Goal: Task Accomplishment & Management: Use online tool/utility

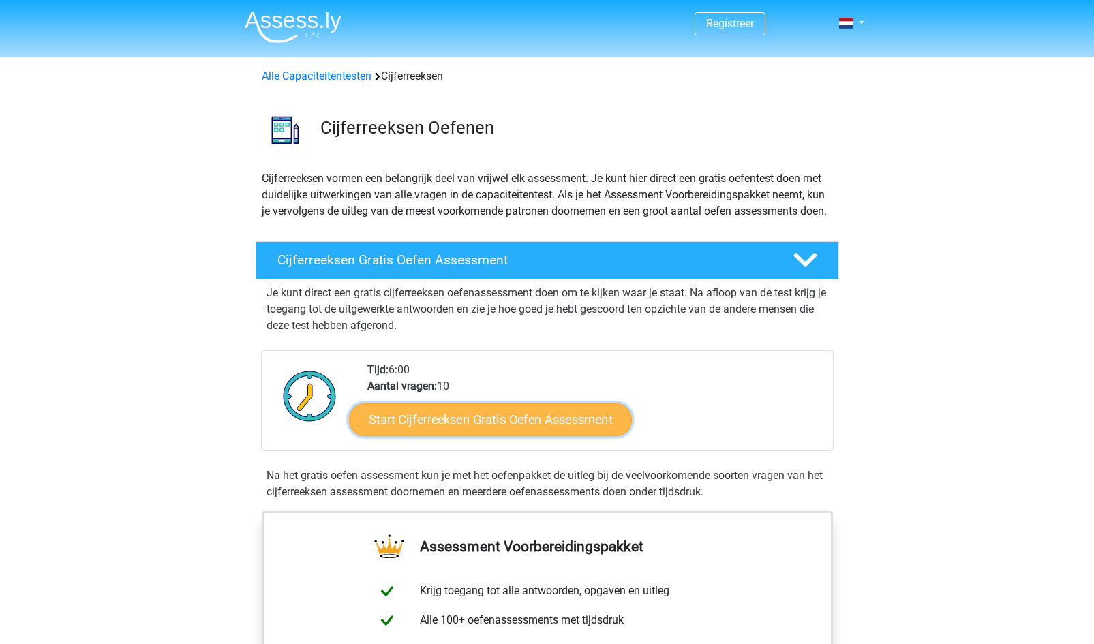
click at [431, 428] on link "Start Cijferreeksen Gratis Oefen Assessment" at bounding box center [490, 419] width 283 height 33
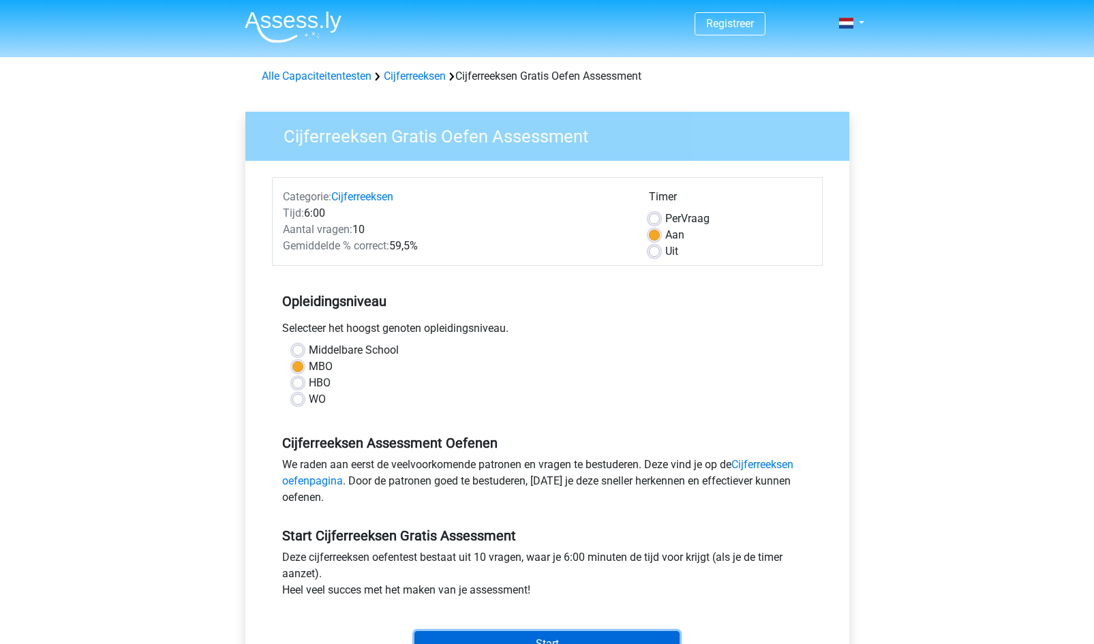
click at [488, 635] on input "Start" at bounding box center [546, 644] width 265 height 26
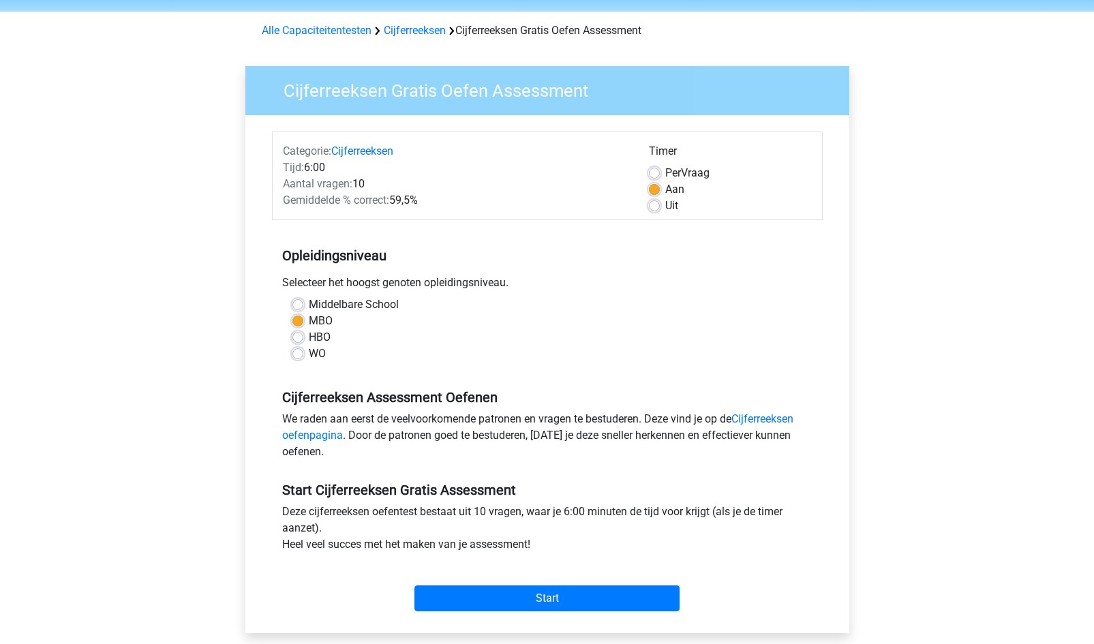
scroll to position [104, 0]
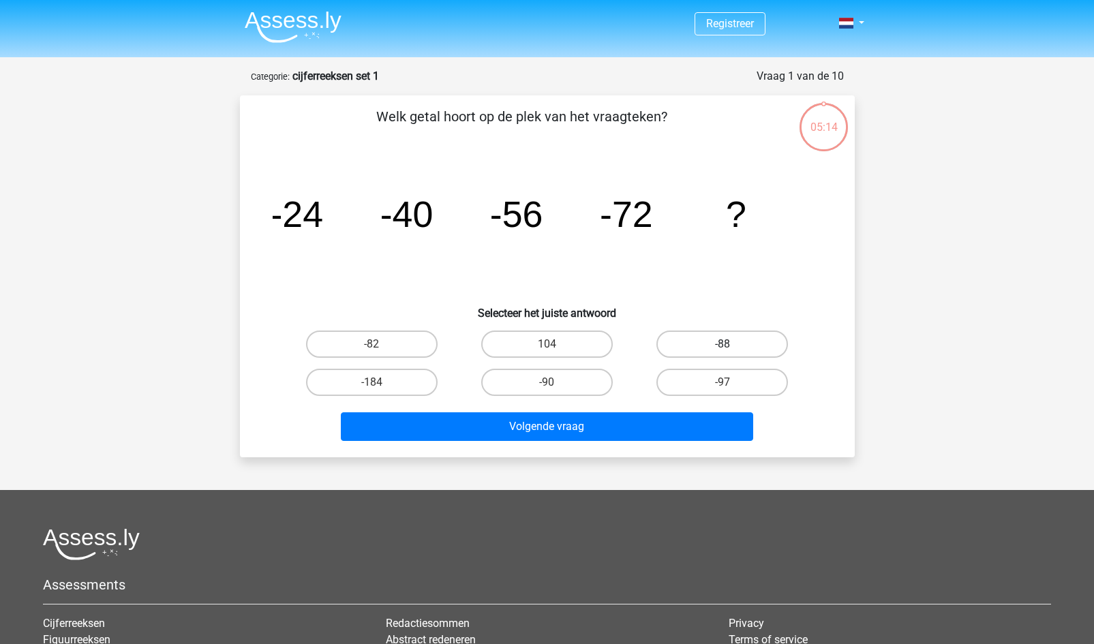
click at [708, 346] on label "-88" at bounding box center [722, 344] width 132 height 27
click at [722, 346] on input "-88" at bounding box center [726, 348] width 9 height 9
radio input "true"
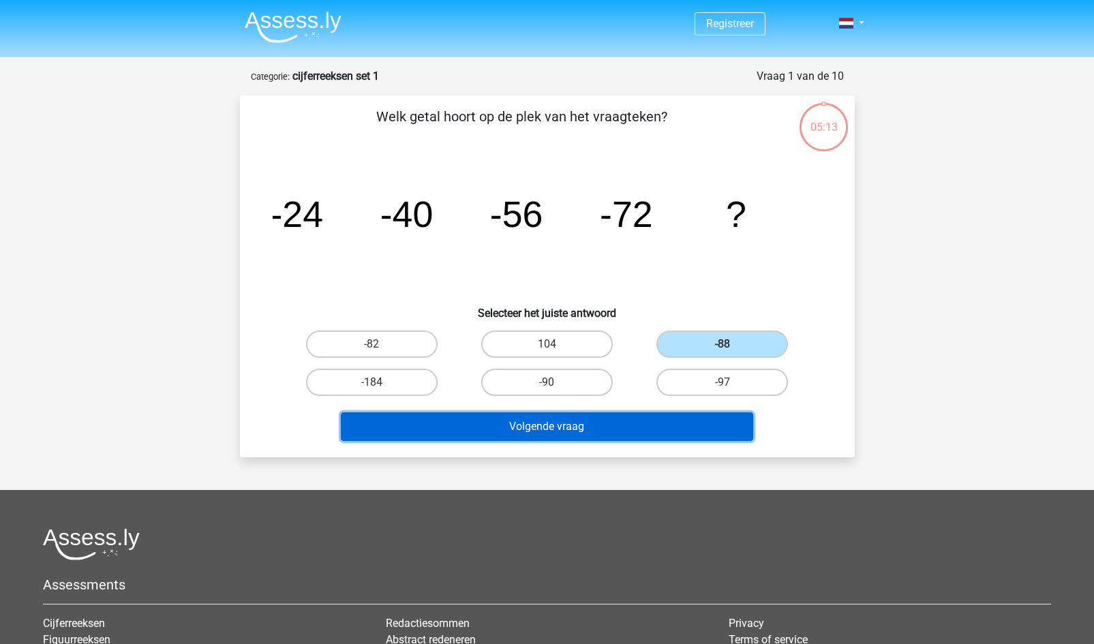
click at [545, 421] on button "Volgende vraag" at bounding box center [547, 426] width 412 height 29
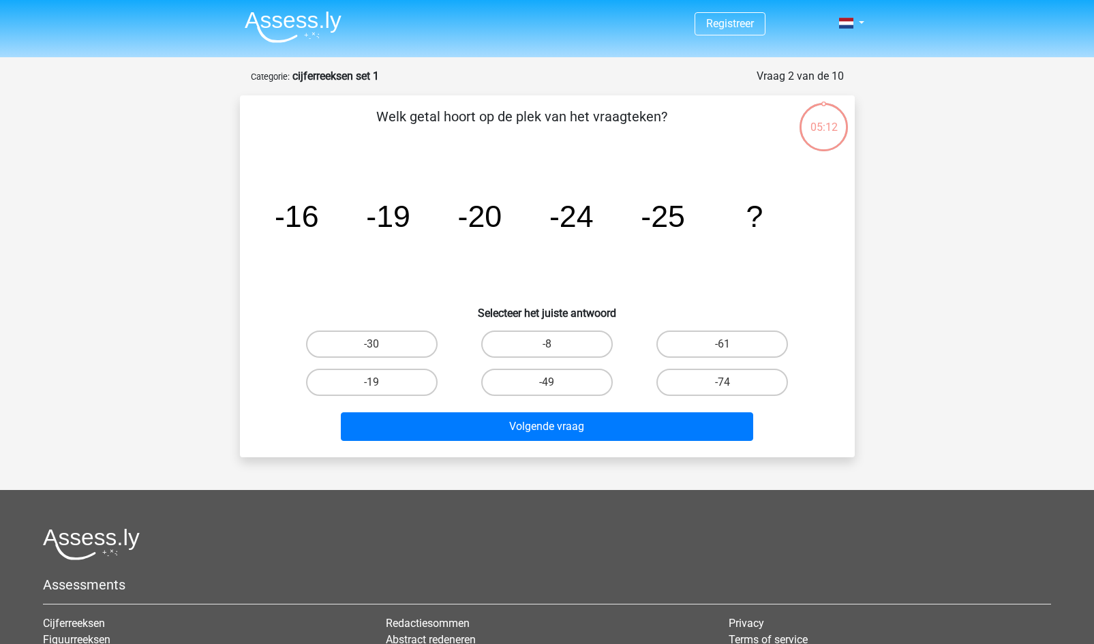
scroll to position [68, 0]
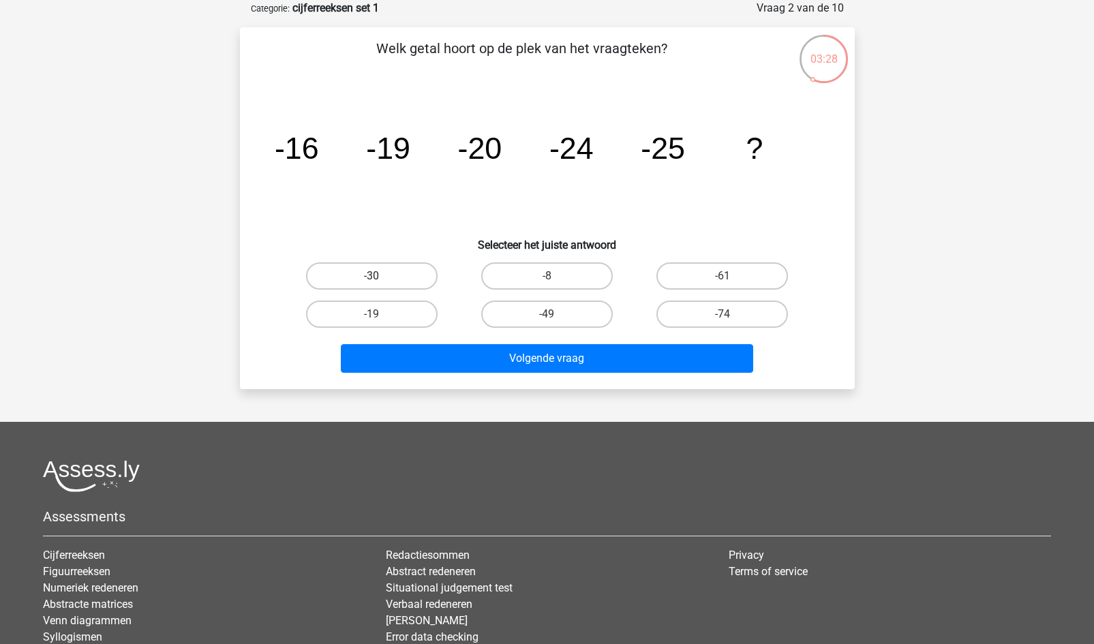
click at [373, 266] on label "-30" at bounding box center [372, 275] width 132 height 27
click at [373, 276] on input "-30" at bounding box center [375, 280] width 9 height 9
radio input "true"
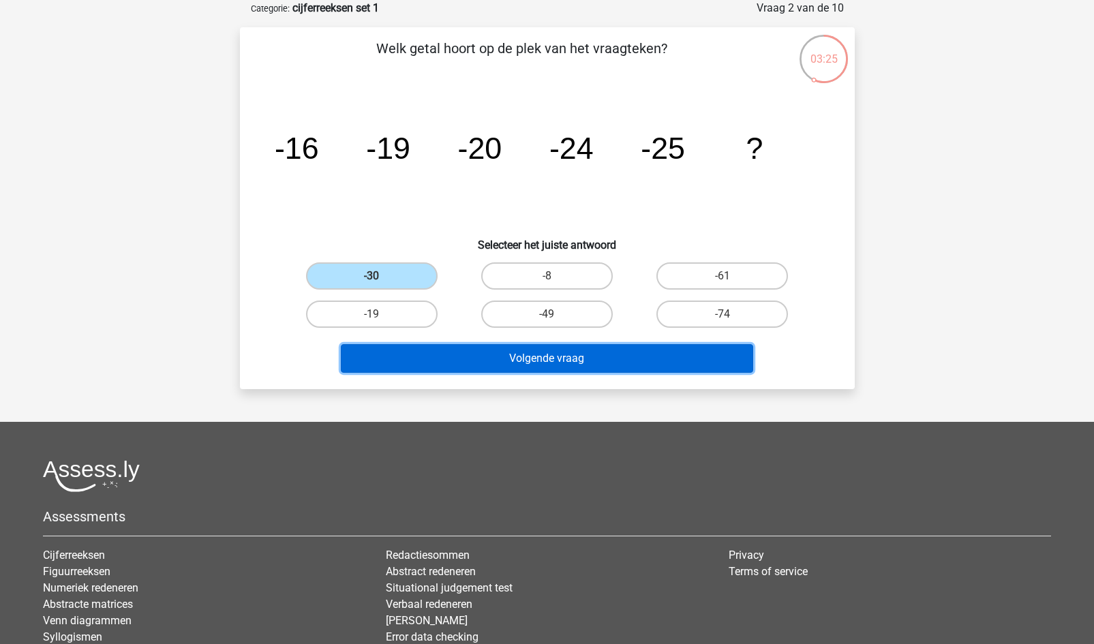
click at [477, 371] on button "Volgende vraag" at bounding box center [547, 358] width 412 height 29
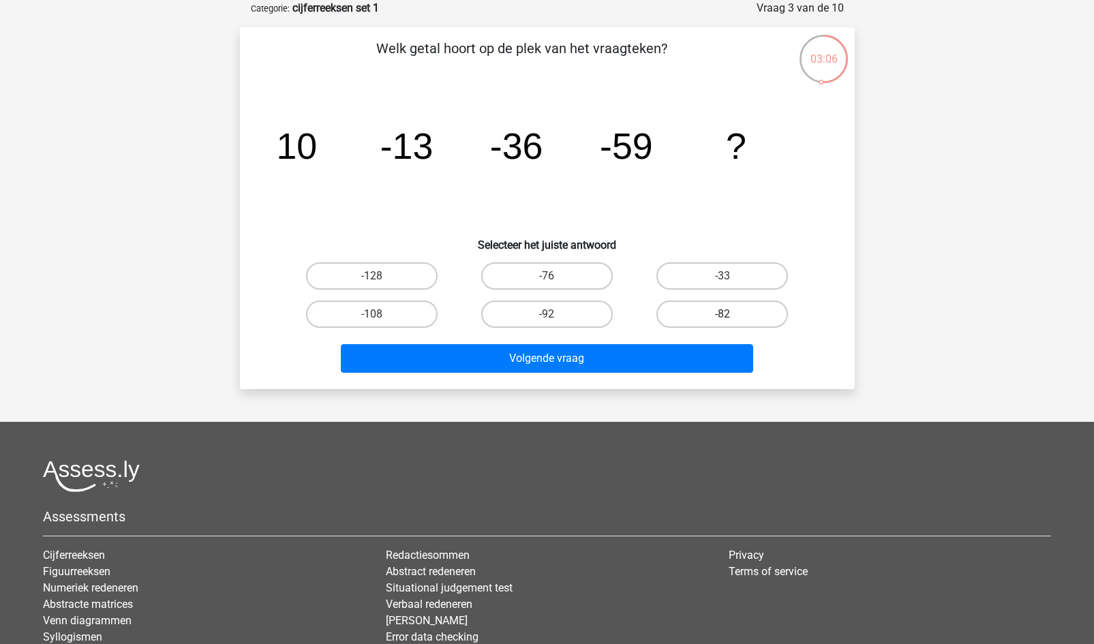
click at [713, 316] on label "-82" at bounding box center [722, 314] width 132 height 27
click at [722, 316] on input "-82" at bounding box center [726, 318] width 9 height 9
radio input "true"
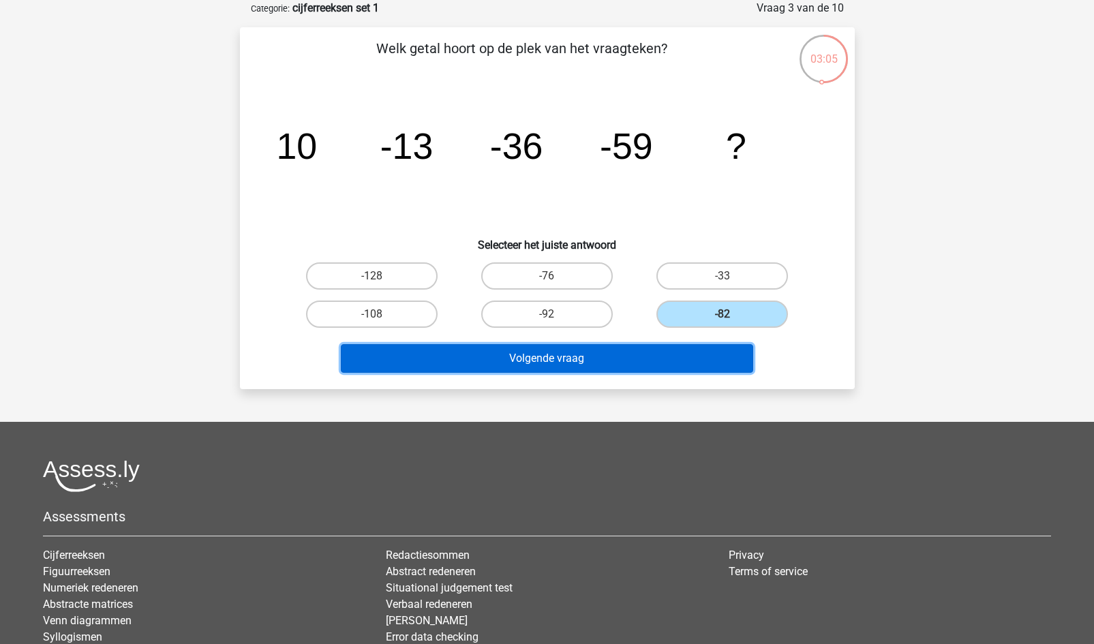
click at [643, 356] on button "Volgende vraag" at bounding box center [547, 358] width 412 height 29
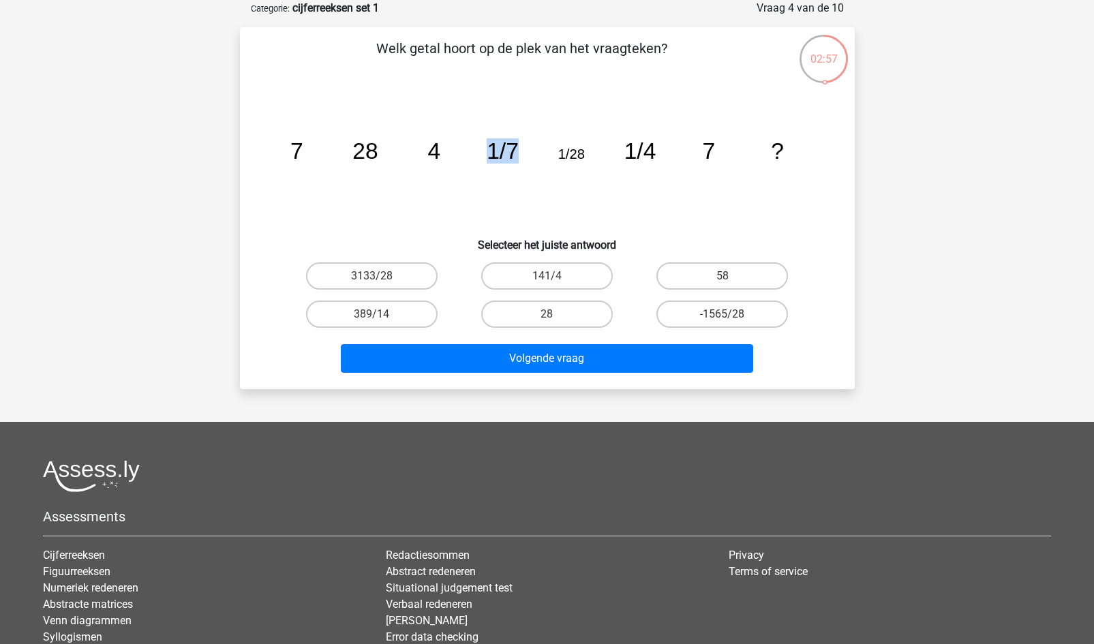
drag, startPoint x: 478, startPoint y: 166, endPoint x: 545, endPoint y: 178, distance: 67.8
click at [545, 178] on icon "image/svg+xml 7 28 4 1/7 1/28 1/4 7 ?" at bounding box center [547, 159] width 549 height 138
click at [701, 186] on icon "image/svg+xml 7 28 4 1/7 1/28 1/4 7 ?" at bounding box center [547, 159] width 549 height 138
click at [552, 309] on label "28" at bounding box center [547, 314] width 132 height 27
click at [552, 314] on input "28" at bounding box center [551, 318] width 9 height 9
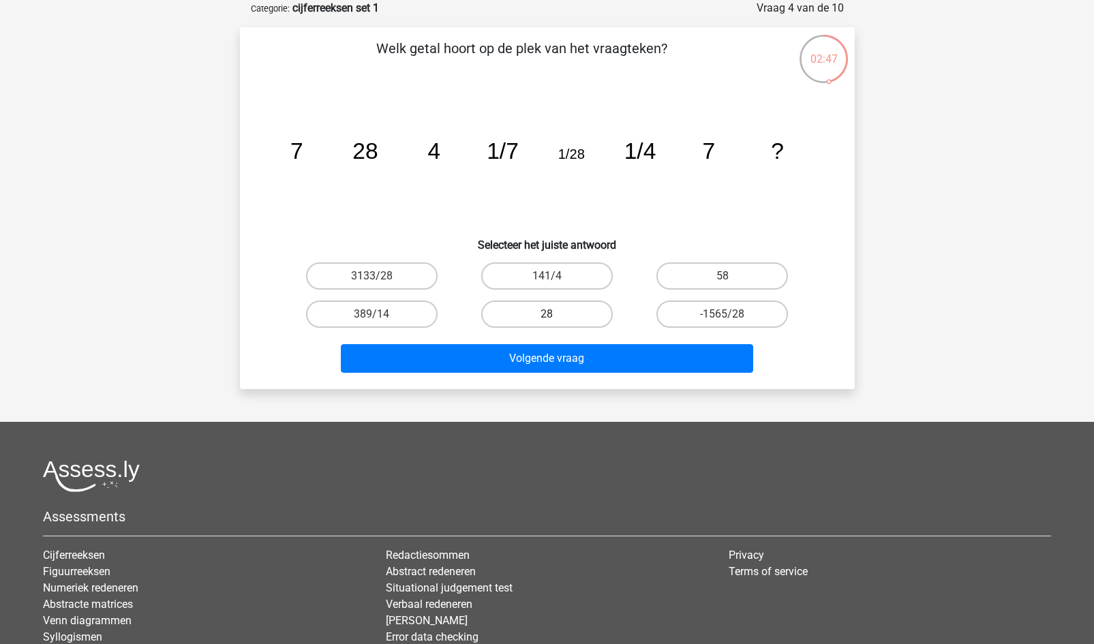
radio input "true"
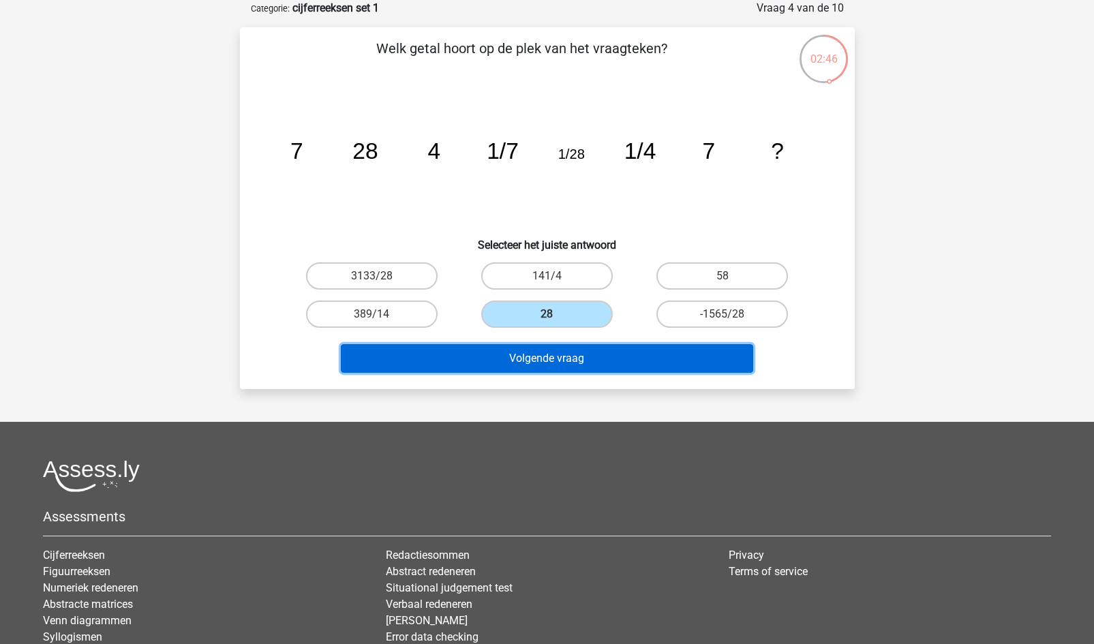
click at [561, 364] on button "Volgende vraag" at bounding box center [547, 358] width 412 height 29
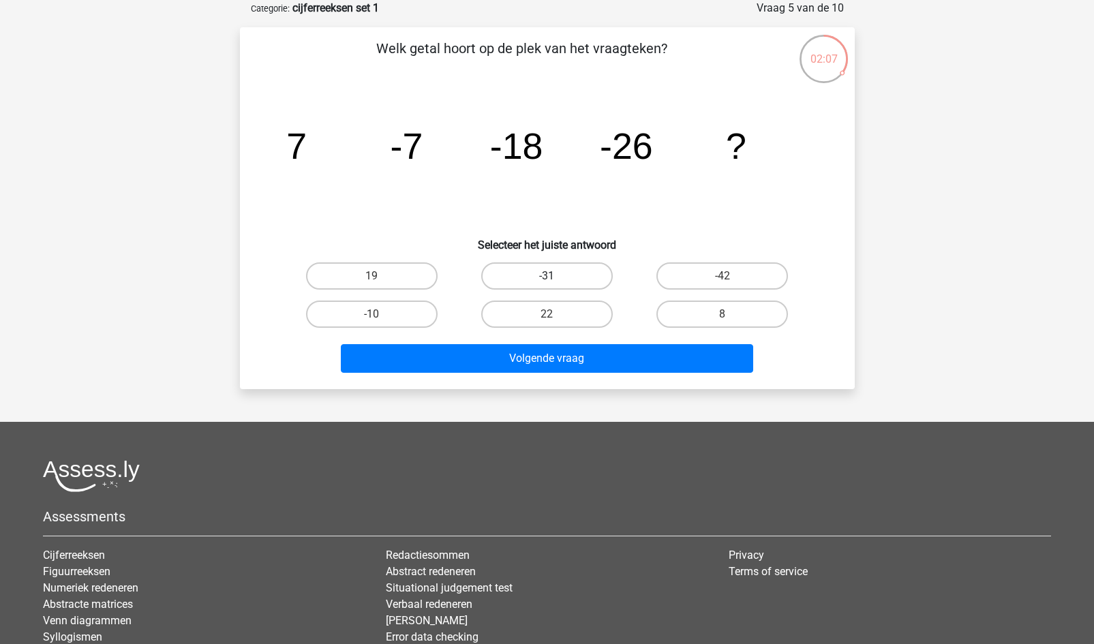
click at [546, 272] on label "-31" at bounding box center [547, 275] width 132 height 27
click at [547, 276] on input "-31" at bounding box center [551, 280] width 9 height 9
radio input "true"
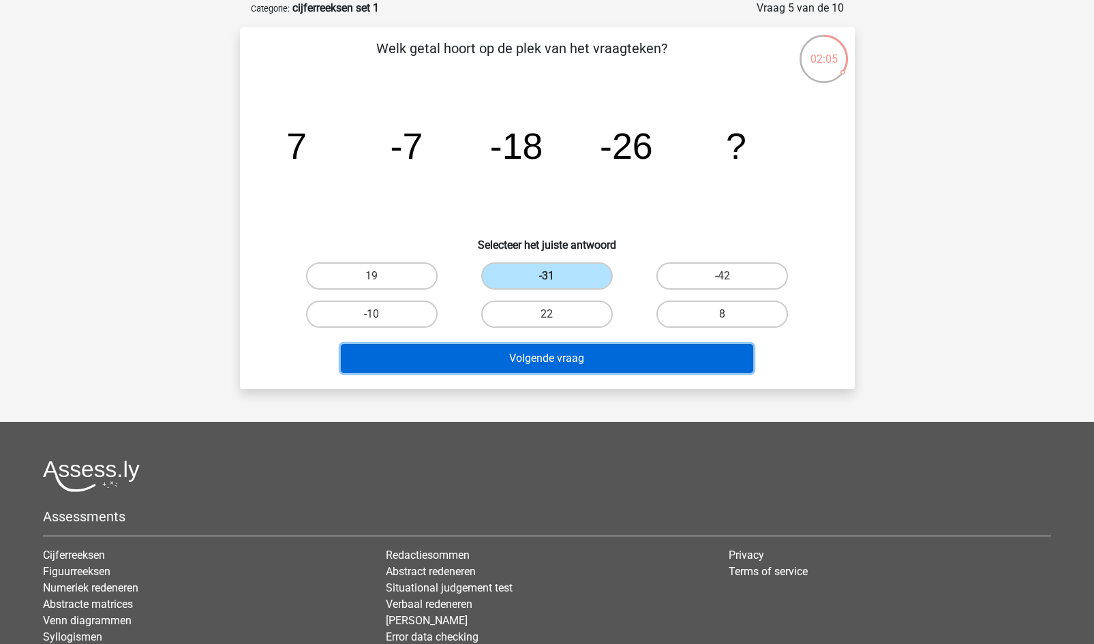
click at [547, 360] on button "Volgende vraag" at bounding box center [547, 358] width 412 height 29
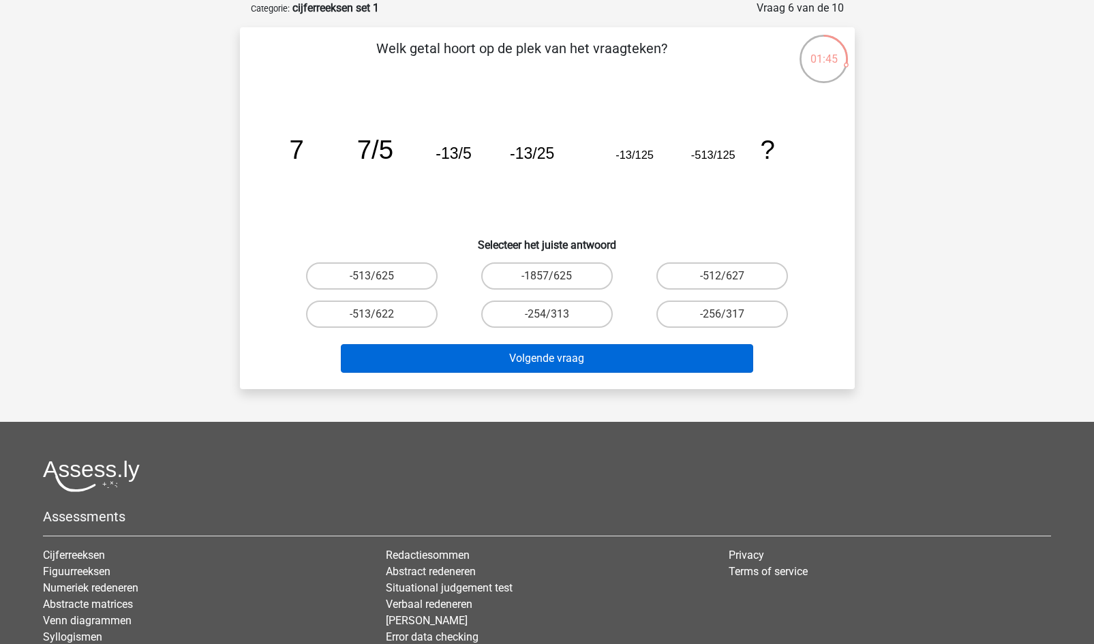
drag, startPoint x: 359, startPoint y: 318, endPoint x: 405, endPoint y: 352, distance: 57.5
click at [405, 352] on div "Welk getal hoort op de plek van het vraagteken? image/svg+xml 7 7/5 -13/5 -13/2…" at bounding box center [547, 208] width 604 height 340
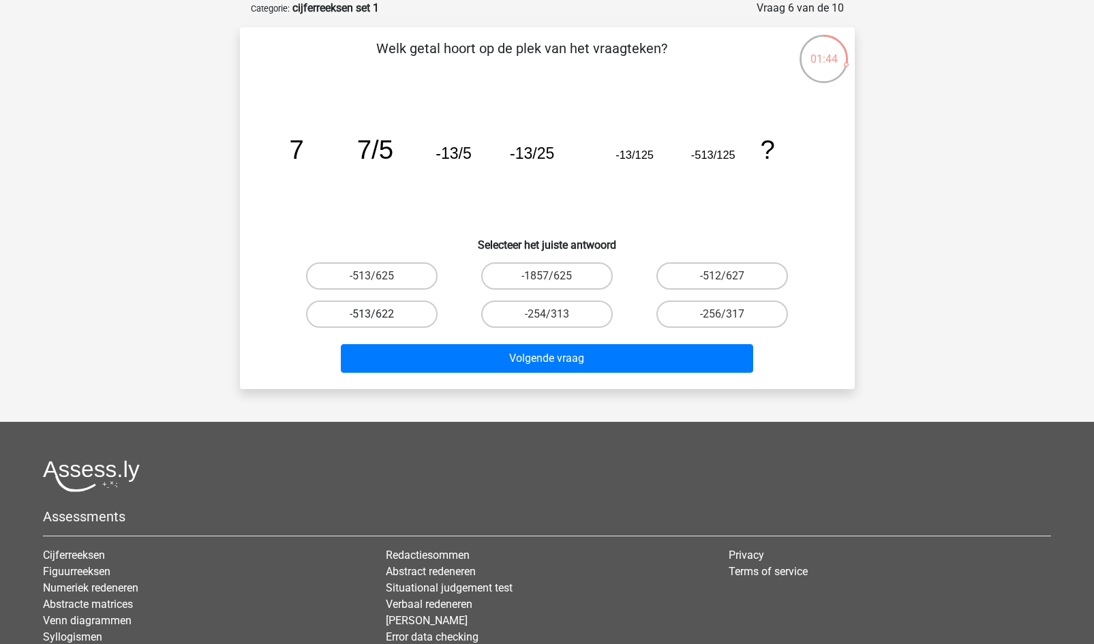
click at [387, 318] on label "-513/622" at bounding box center [372, 314] width 132 height 27
click at [380, 318] on input "-513/622" at bounding box center [375, 318] width 9 height 9
radio input "true"
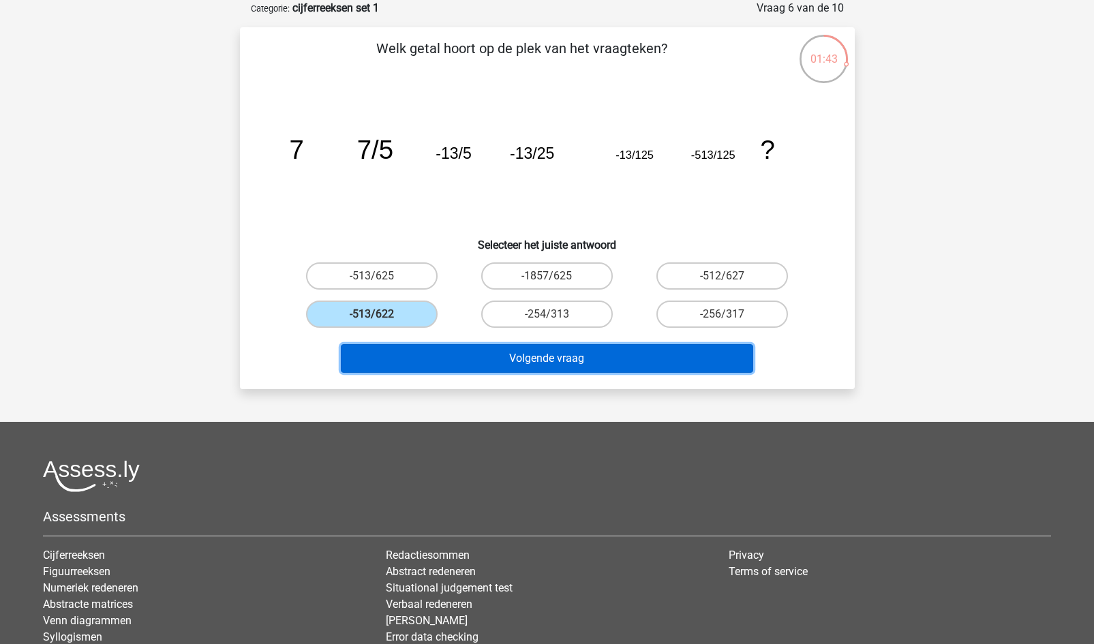
click at [434, 352] on button "Volgende vraag" at bounding box center [547, 358] width 412 height 29
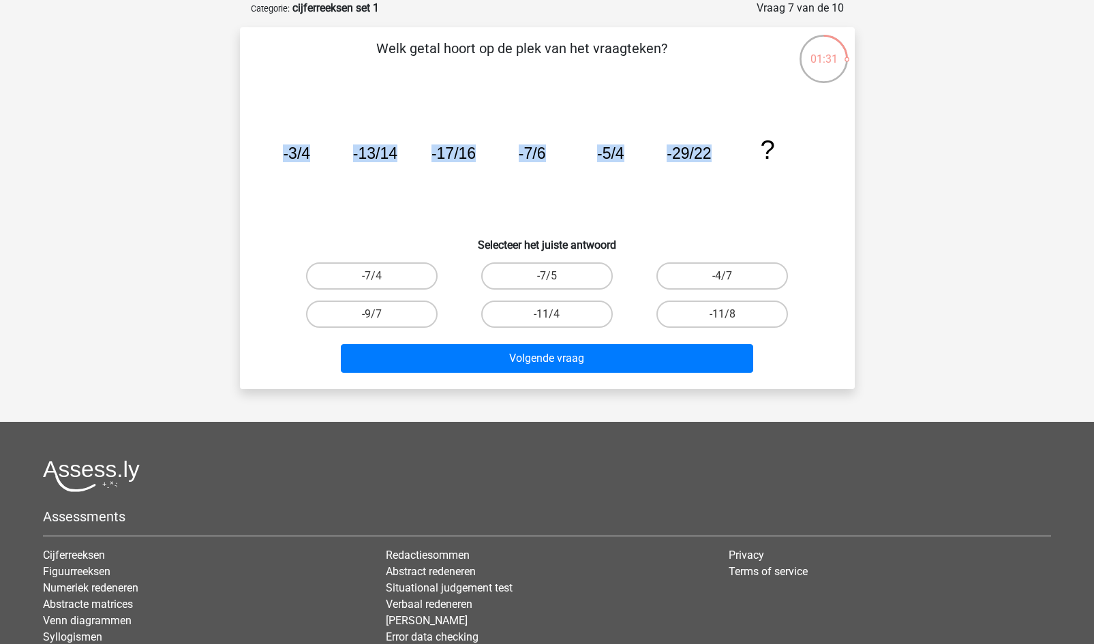
drag, startPoint x: 727, startPoint y: 155, endPoint x: 271, endPoint y: 122, distance: 457.2
click at [271, 122] on div "image/svg+xml -3/4 -13/14 -17/16 -7/6 -5/4 -29/22 ?" at bounding box center [547, 159] width 571 height 138
drag, startPoint x: 781, startPoint y: 145, endPoint x: 261, endPoint y: 146, distance: 520.0
click at [261, 146] on div "Welk getal hoort op de plek van het vraagteken? image/svg+xml -3/4 -13/14 -17/1…" at bounding box center [547, 208] width 604 height 340
copy g "-3/4 -13/14 -17/16 -7/6 -5/4 -29/22 ?"
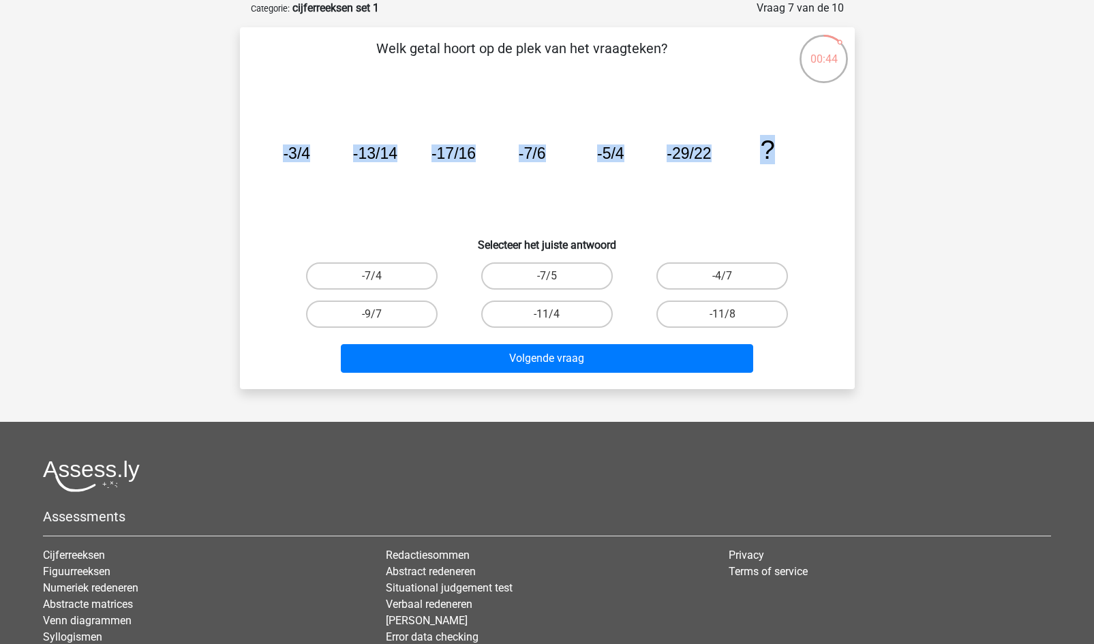
click at [627, 197] on icon "image/svg+xml -3/4 -13/14 -17/16 -7/6 -5/4 -29/22 ?" at bounding box center [547, 159] width 549 height 138
click at [713, 275] on label "-4/7" at bounding box center [722, 275] width 132 height 27
click at [722, 276] on input "-4/7" at bounding box center [726, 280] width 9 height 9
radio input "true"
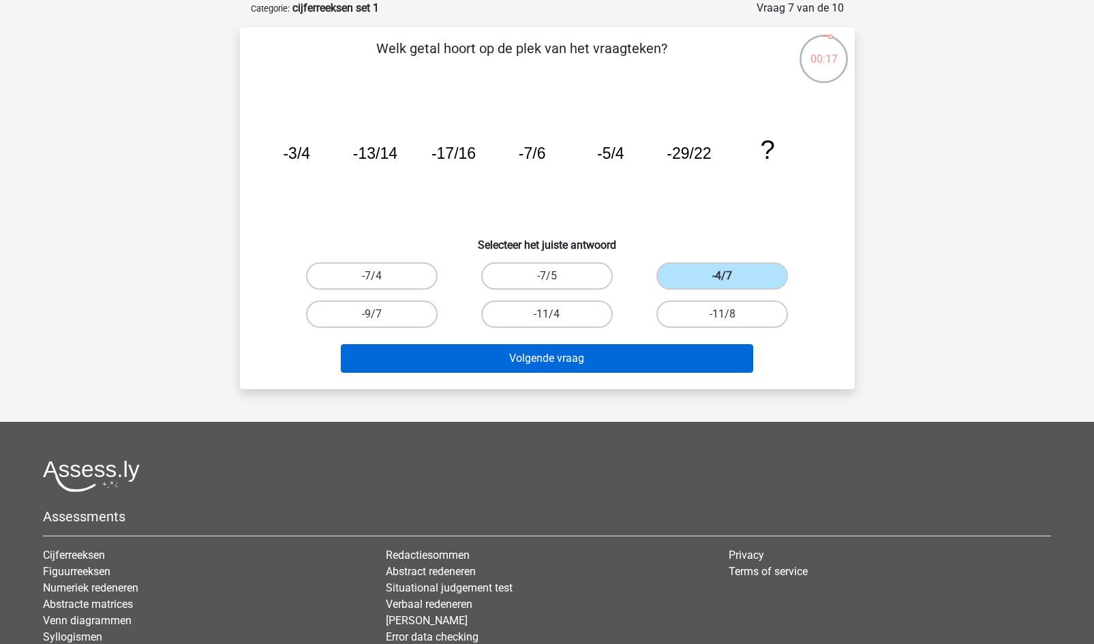
drag, startPoint x: 638, startPoint y: 339, endPoint x: 635, endPoint y: 355, distance: 15.9
click at [635, 355] on div "Volgende vraag" at bounding box center [547, 355] width 571 height 45
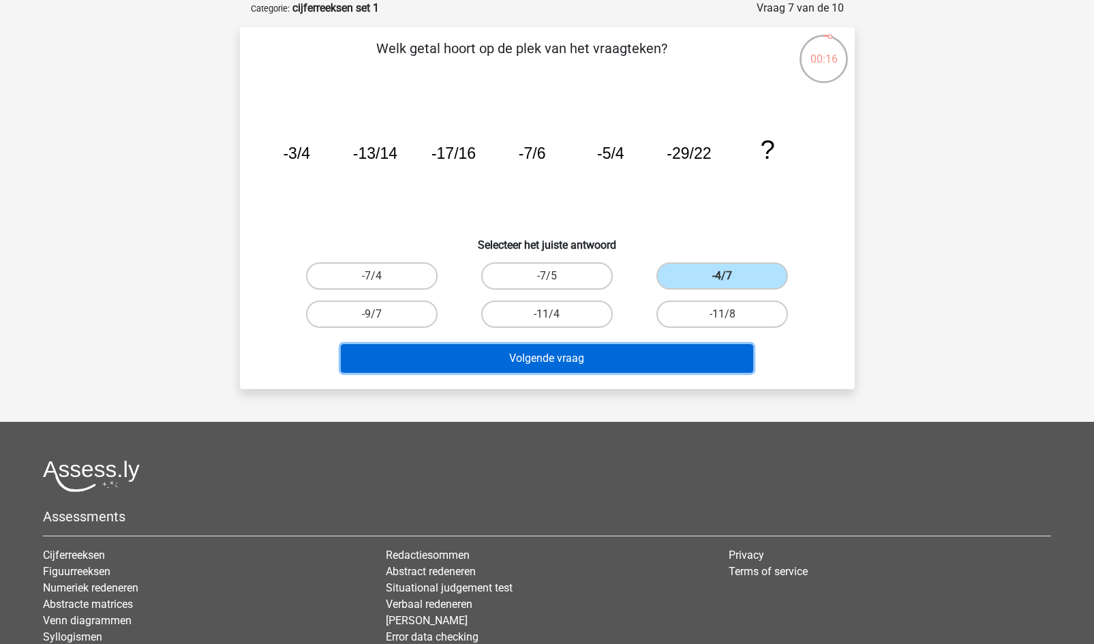
click at [635, 355] on button "Volgende vraag" at bounding box center [547, 358] width 412 height 29
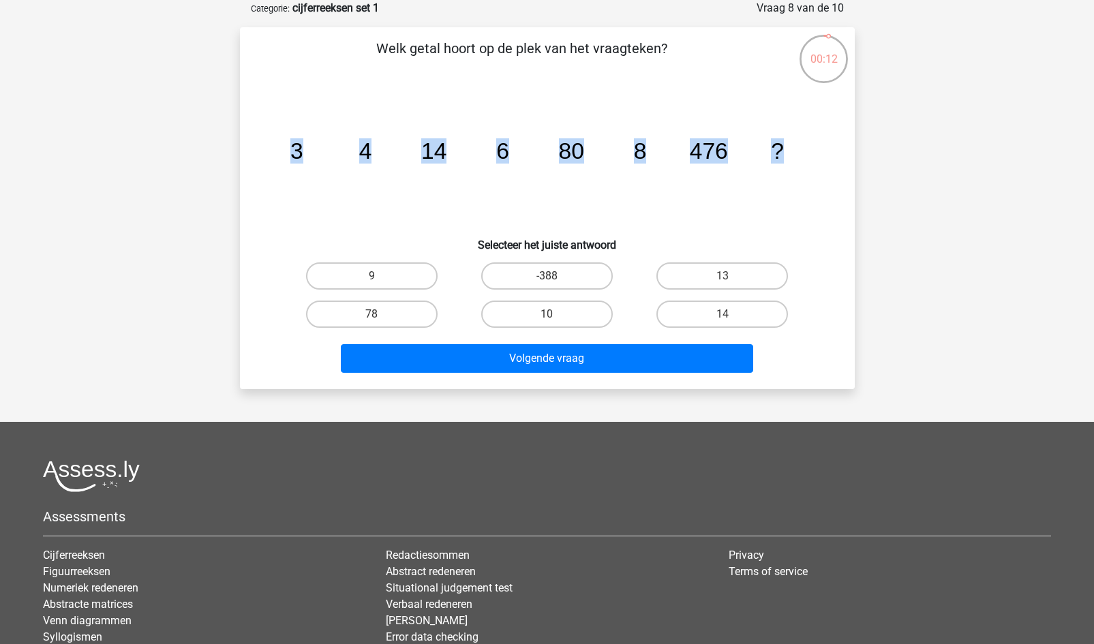
drag, startPoint x: 290, startPoint y: 149, endPoint x: 830, endPoint y: 131, distance: 540.8
click at [830, 131] on div "image/svg+xml 3 4 14 6 80 8 476 ?" at bounding box center [547, 159] width 571 height 138
copy g "3 4 14 6 80 8 476 ?"
